Goal: Information Seeking & Learning: Learn about a topic

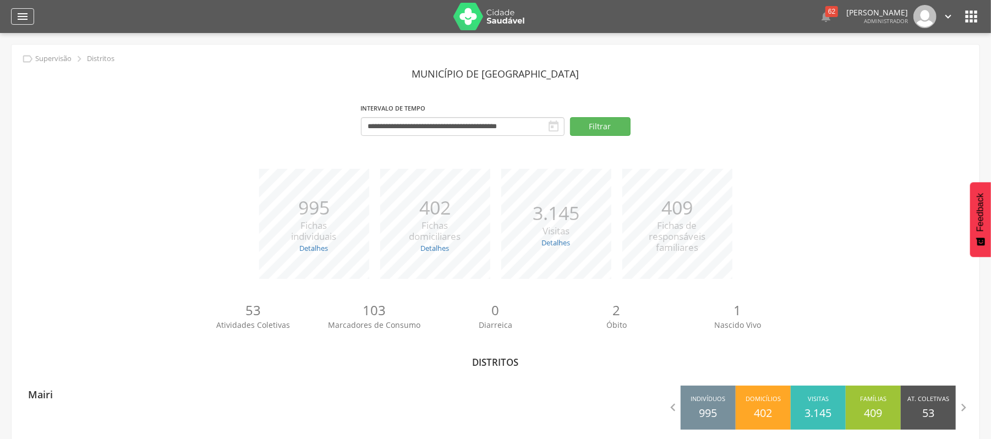
click at [19, 18] on icon "" at bounding box center [22, 16] width 13 height 13
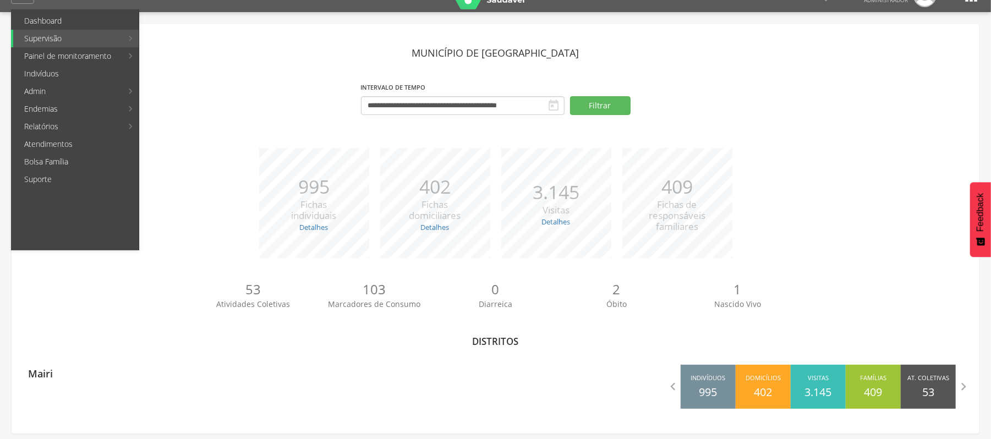
scroll to position [33, 0]
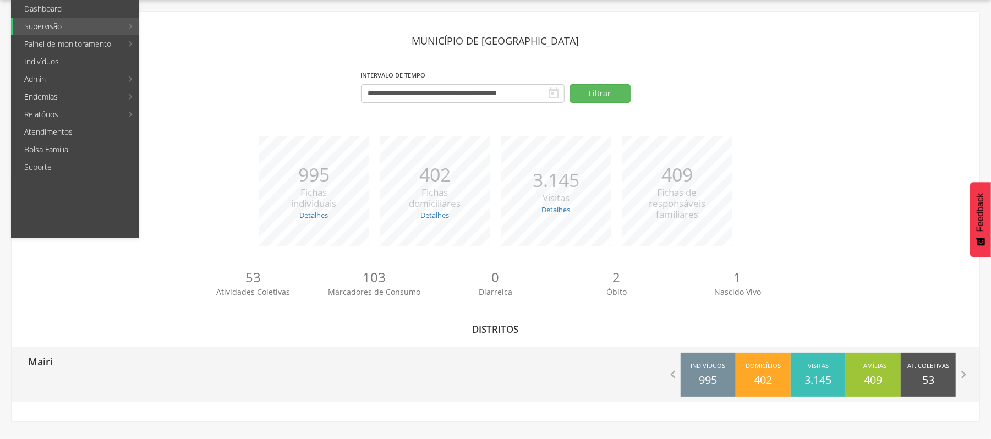
click at [53, 361] on div "Mairi" at bounding box center [254, 361] width 484 height 28
type input "**********"
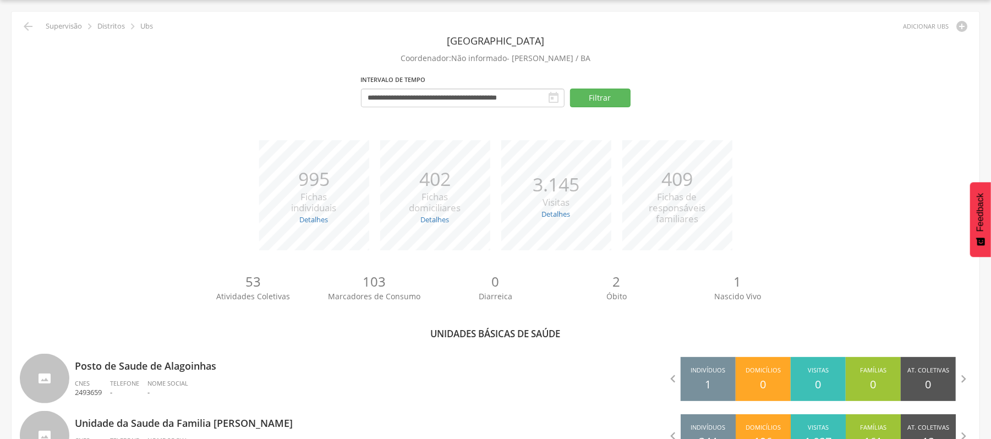
scroll to position [366, 0]
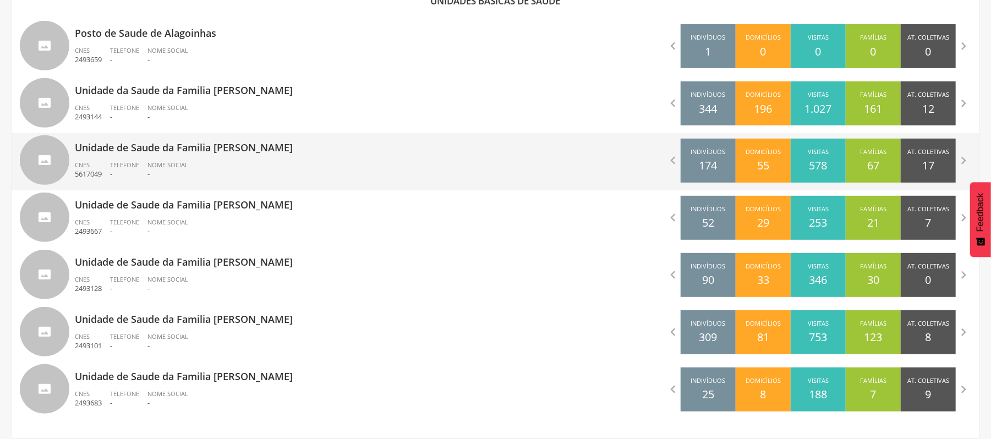
click at [169, 148] on p "Unidade de Saude da Familia [PERSON_NAME]" at bounding box center [281, 144] width 413 height 22
type input "**********"
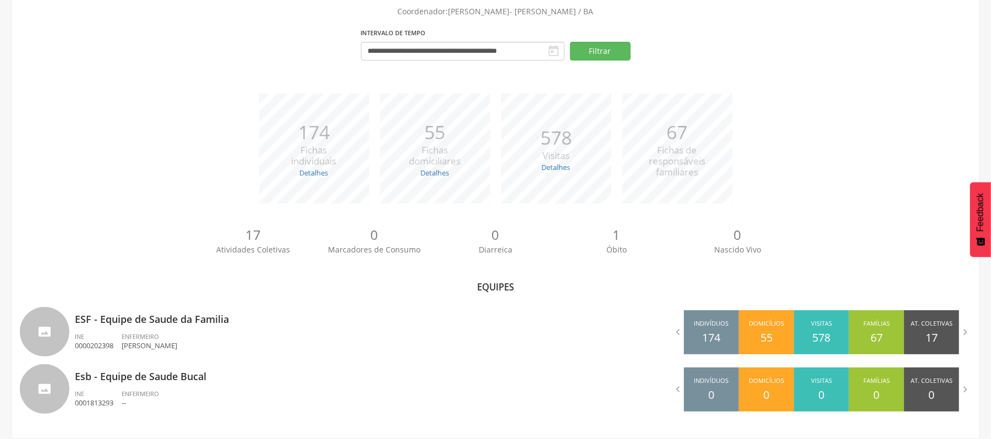
scroll to position [80, 0]
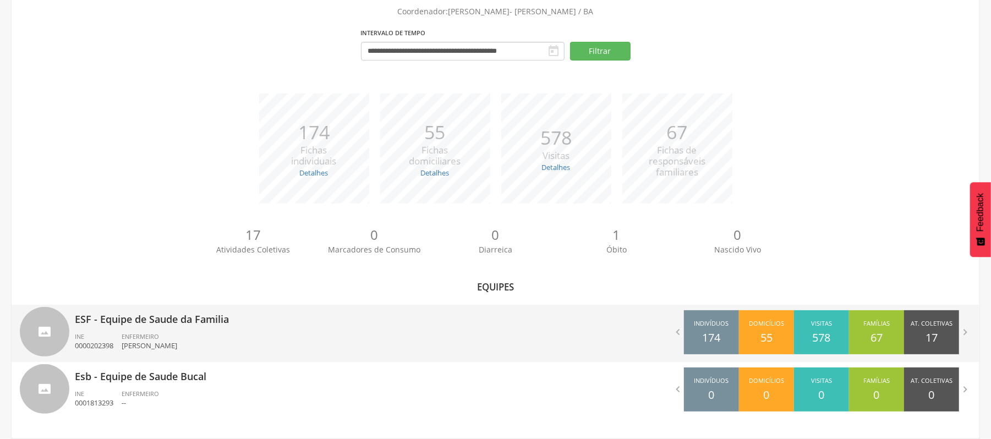
click at [194, 317] on p "ESF - Equipe de Saude da Familia" at bounding box center [281, 316] width 413 height 22
type input "**********"
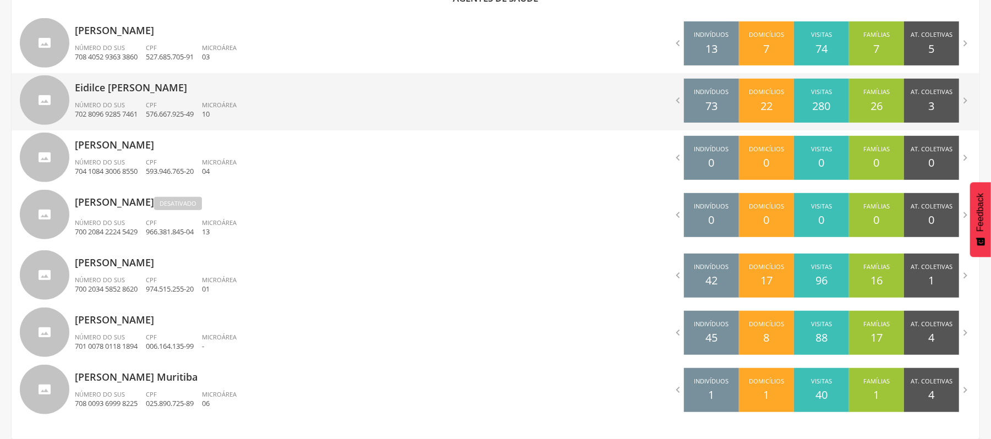
scroll to position [238, 0]
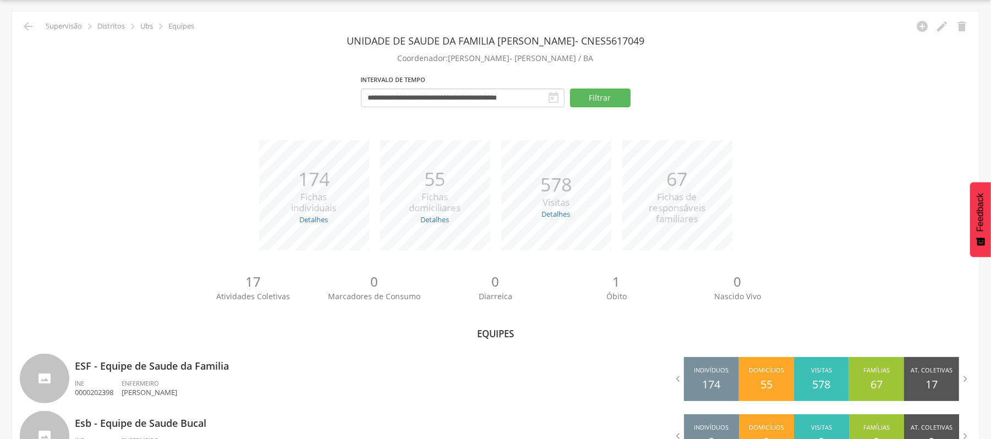
scroll to position [80, 0]
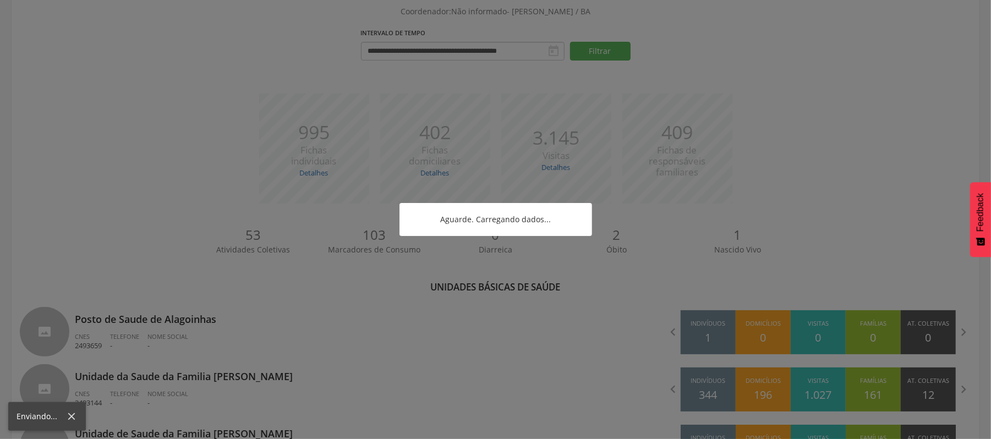
scroll to position [238, 0]
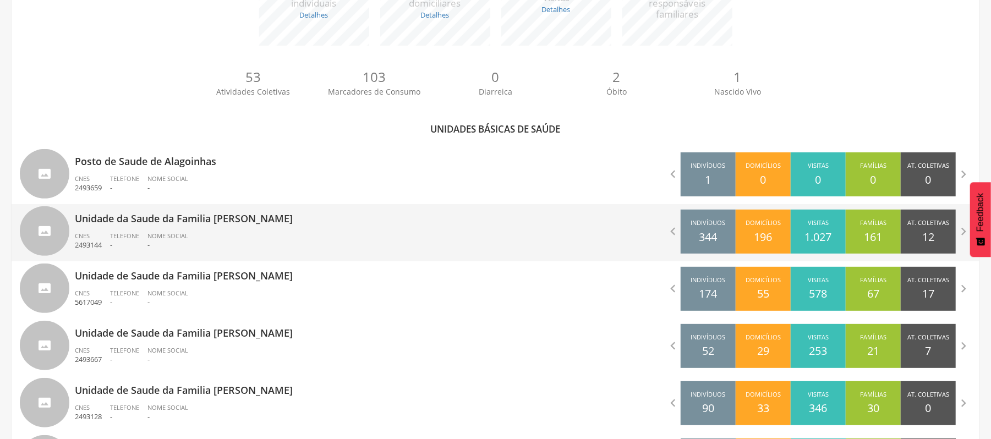
click at [214, 222] on p "Unidade da Saude da Familia [PERSON_NAME]" at bounding box center [281, 215] width 413 height 22
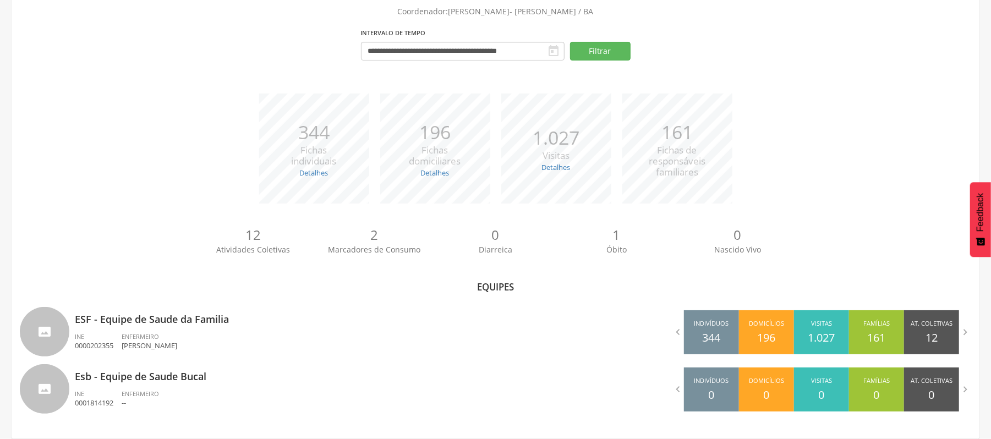
scroll to position [80, 0]
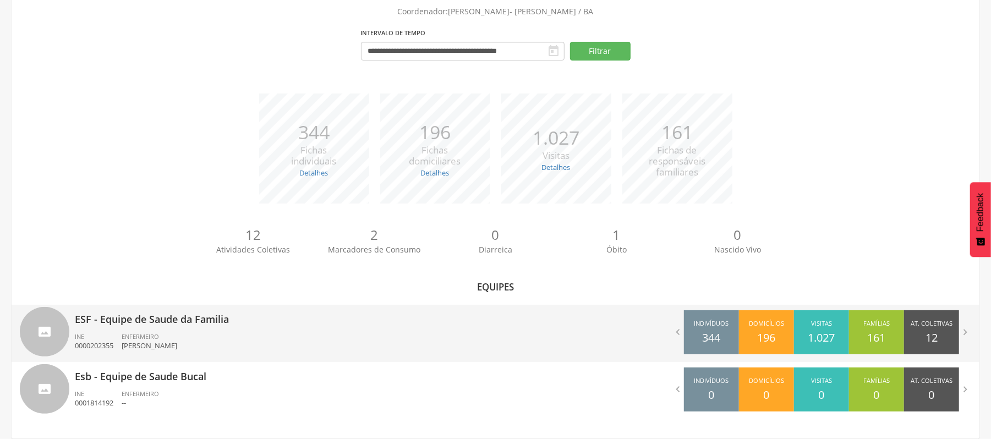
click at [154, 312] on p "ESF - Equipe de Saude da Familia" at bounding box center [281, 316] width 413 height 22
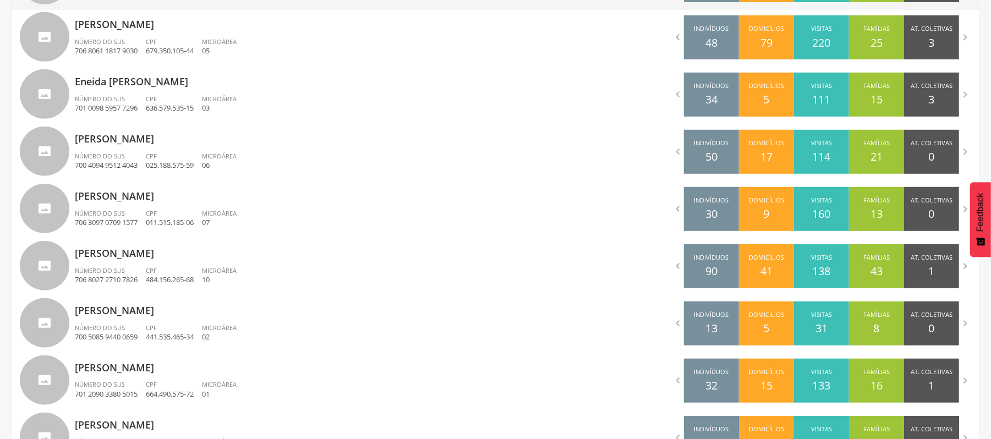
scroll to position [496, 0]
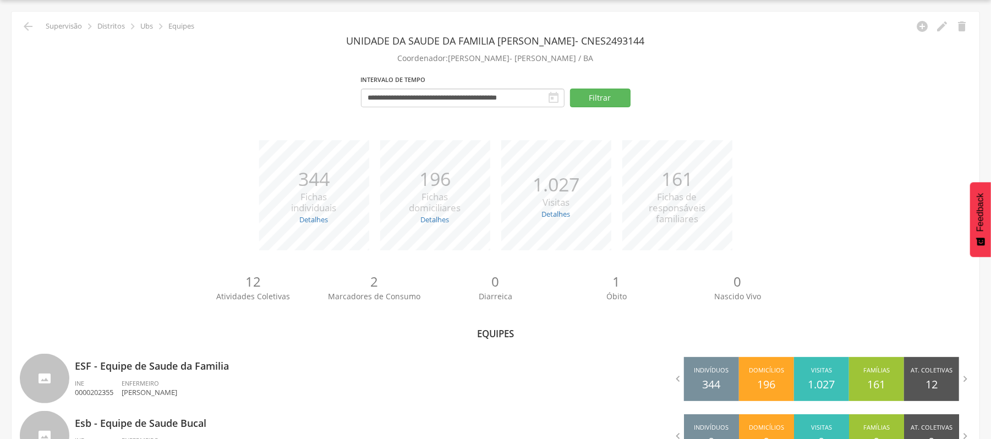
scroll to position [80, 0]
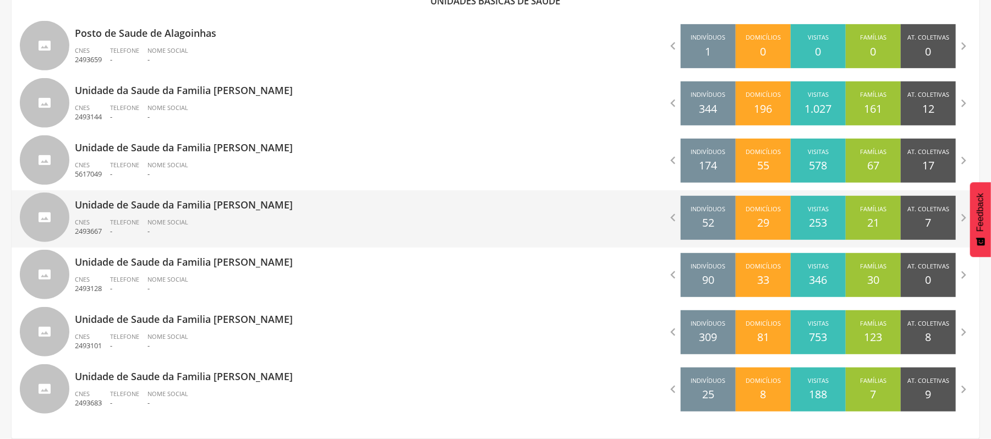
click at [168, 209] on p "Unidade de Saude da Familia [PERSON_NAME]" at bounding box center [281, 201] width 413 height 22
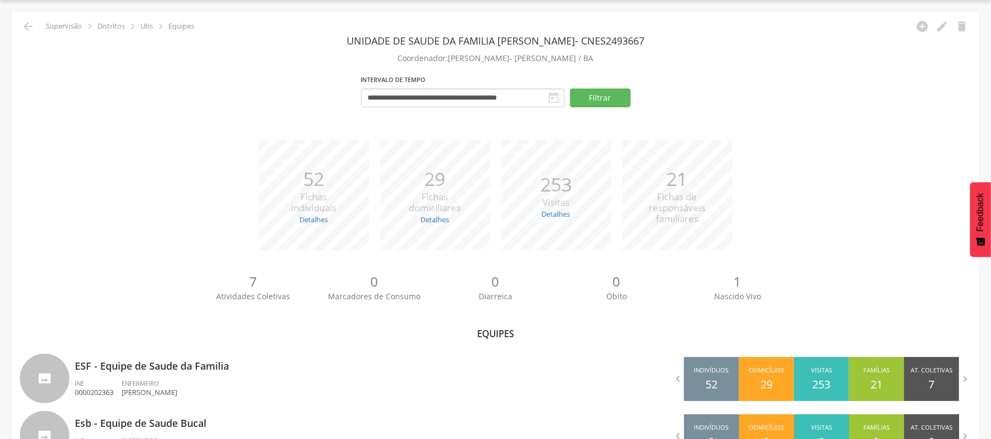
scroll to position [80, 0]
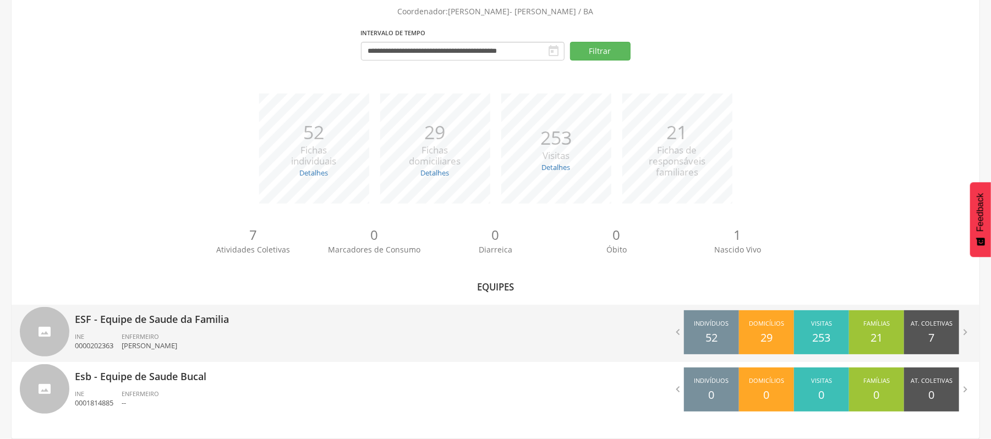
click at [157, 317] on p "ESF - Equipe de Saude da Familia" at bounding box center [281, 316] width 413 height 22
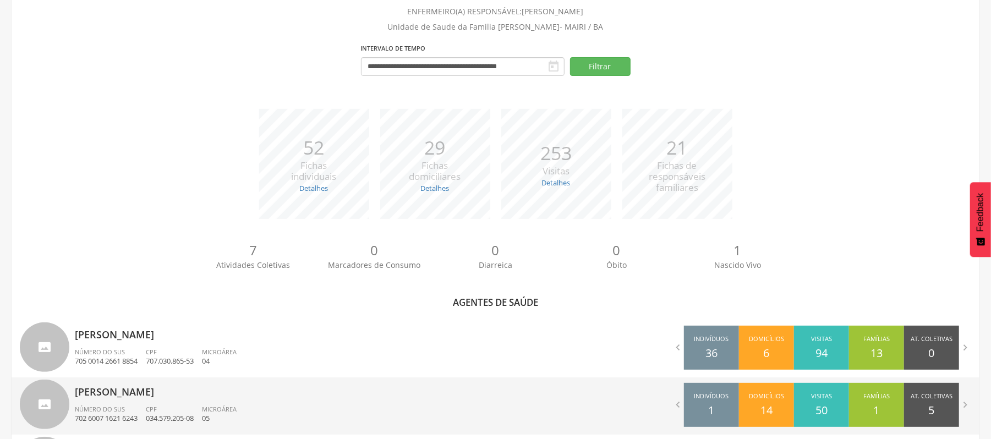
scroll to position [267, 0]
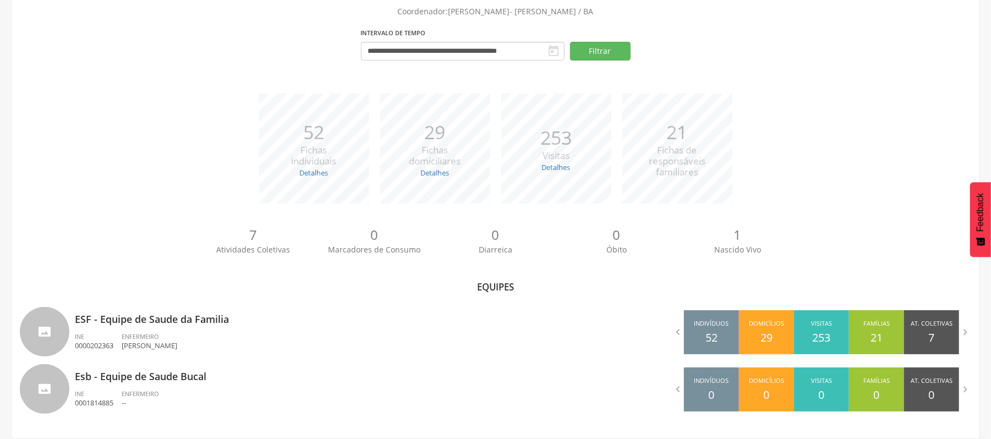
scroll to position [80, 0]
drag, startPoint x: 575, startPoint y: 97, endPoint x: 581, endPoint y: 97, distance: 6.1
click at [581, 97] on div "*** 253 Visitas Detalhes Realizadas: 219 Recusadas: 0 Ausentes: 34" at bounding box center [556, 149] width 121 height 110
